Goal: Task Accomplishment & Management: Use online tool/utility

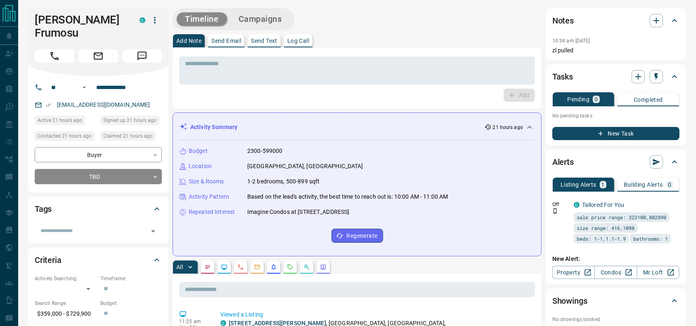
click at [469, 48] on div "* ​ Add" at bounding box center [357, 77] width 369 height 61
click at [380, 21] on div "Timeline Campaigns" at bounding box center [357, 19] width 369 height 22
click at [431, 19] on div "Timeline Campaigns" at bounding box center [357, 19] width 369 height 22
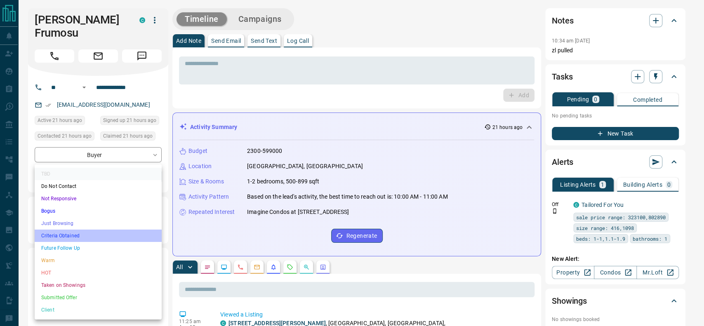
click at [84, 236] on li "Criteria Obtained" at bounding box center [98, 236] width 127 height 12
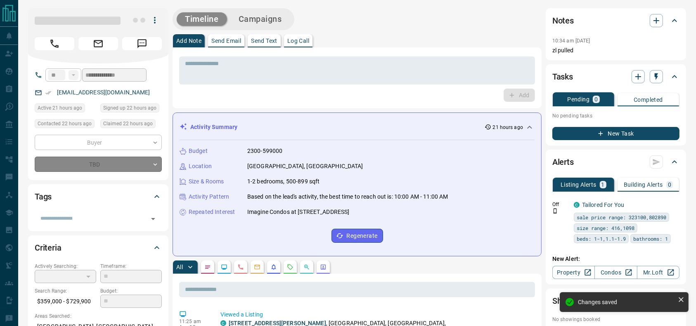
type input "*"
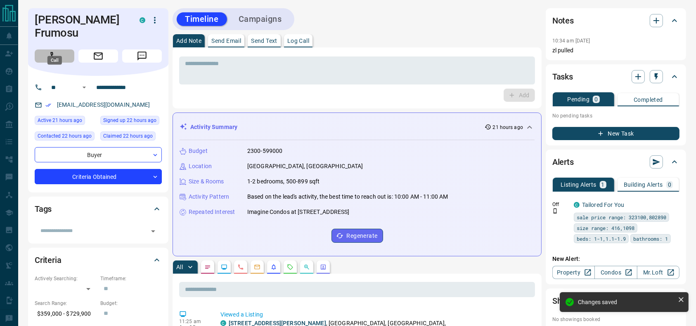
click at [51, 52] on icon "Call" at bounding box center [54, 56] width 8 height 8
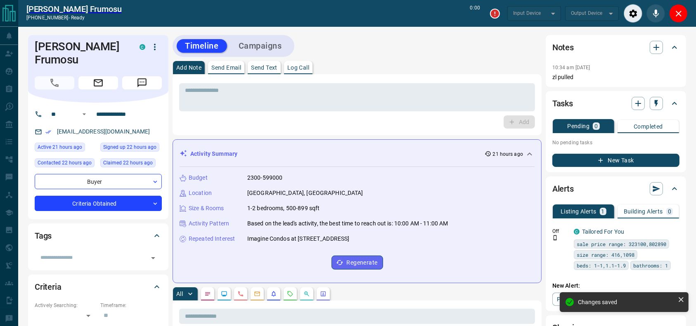
click at [404, 51] on div "Timeline Campaigns" at bounding box center [357, 46] width 369 height 22
type input "*******"
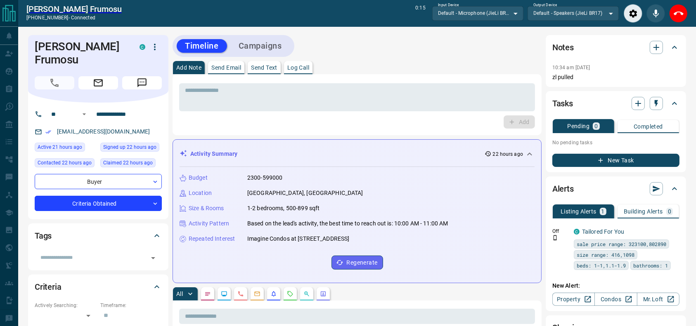
click at [675, 9] on icon "End Call" at bounding box center [679, 14] width 10 height 10
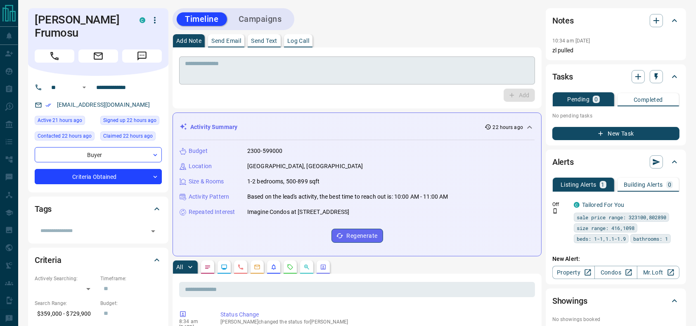
click at [449, 66] on textarea at bounding box center [357, 70] width 344 height 21
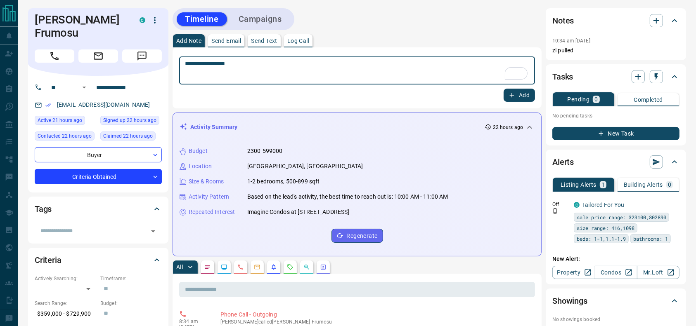
type textarea "**********"
click at [512, 92] on icon "button" at bounding box center [511, 95] width 7 height 7
